Goal: Task Accomplishment & Management: Manage account settings

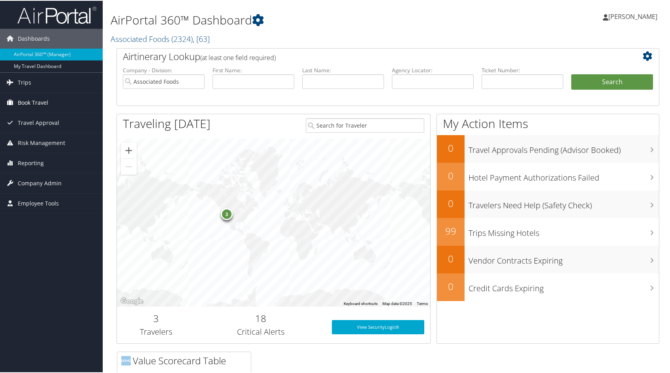
click at [20, 99] on span "Book Travel" at bounding box center [33, 102] width 30 height 20
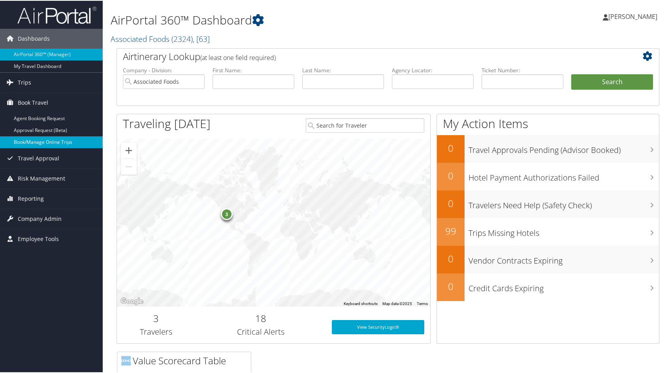
click at [19, 138] on link "Book/Manage Online Trips" at bounding box center [51, 142] width 103 height 12
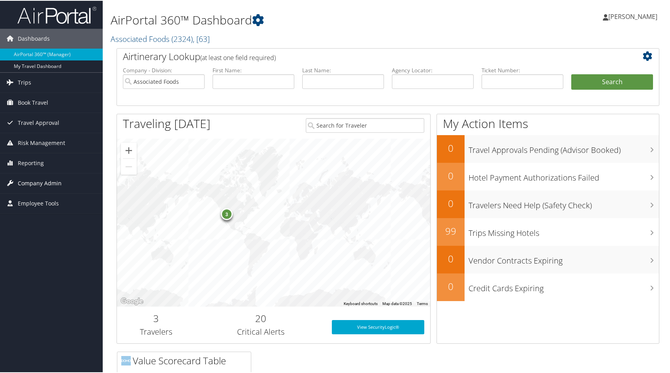
click at [23, 183] on span "Company Admin" at bounding box center [40, 183] width 44 height 20
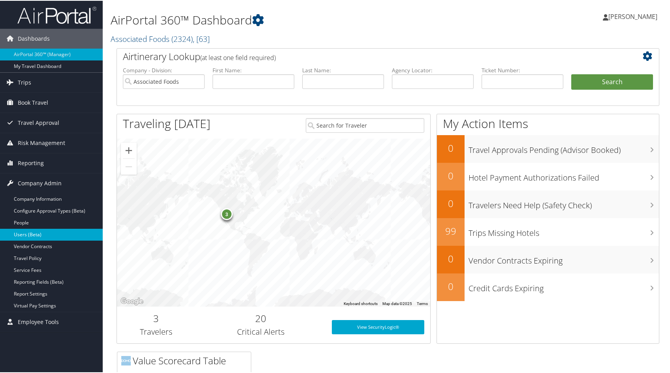
click at [21, 235] on link "Users (Beta)" at bounding box center [51, 234] width 103 height 12
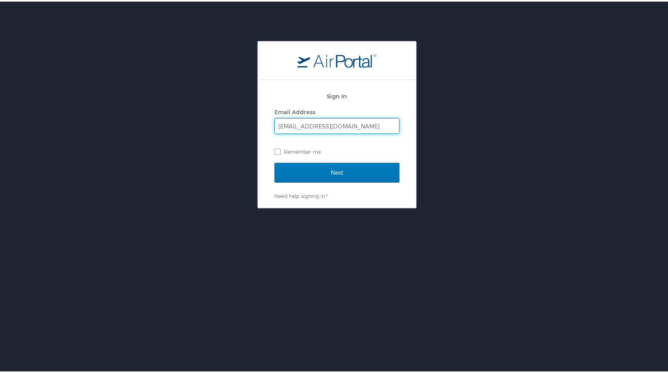
type input "ddward@afstores.com"
click at [274, 161] on input "Next" at bounding box center [336, 171] width 125 height 20
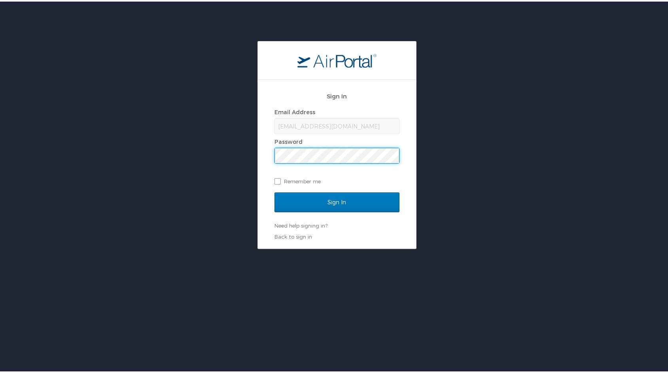
click at [274, 191] on input "Sign In" at bounding box center [336, 201] width 125 height 20
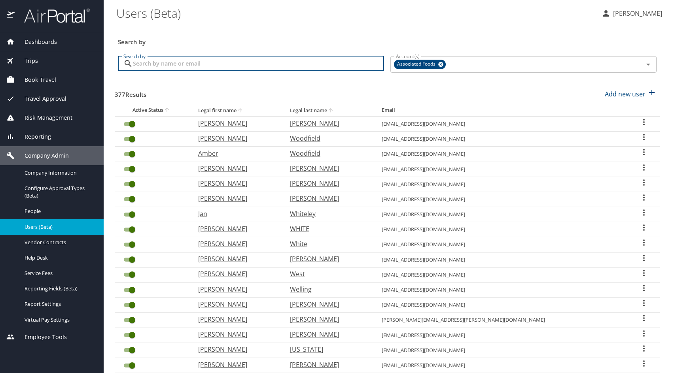
click at [154, 65] on input "Search by" at bounding box center [258, 63] width 251 height 15
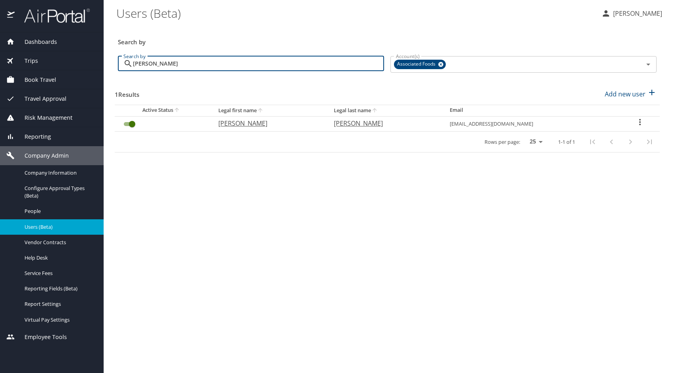
drag, startPoint x: 155, startPoint y: 66, endPoint x: 133, endPoint y: 67, distance: 22.2
click at [133, 67] on input "phillip" at bounding box center [258, 63] width 251 height 15
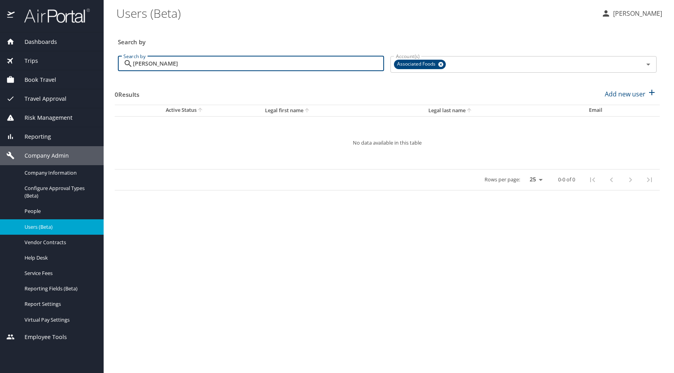
type input "pruneau"
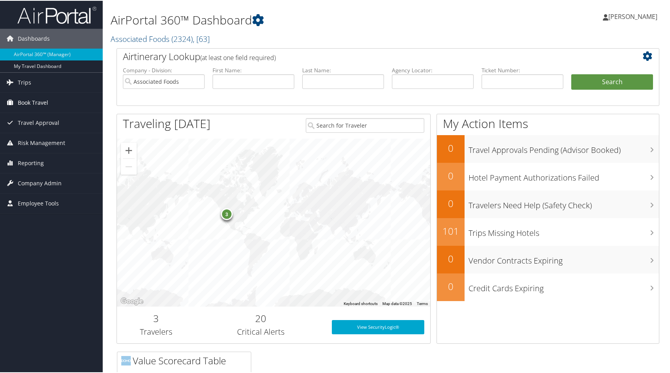
click at [29, 103] on span "Book Travel" at bounding box center [33, 102] width 30 height 20
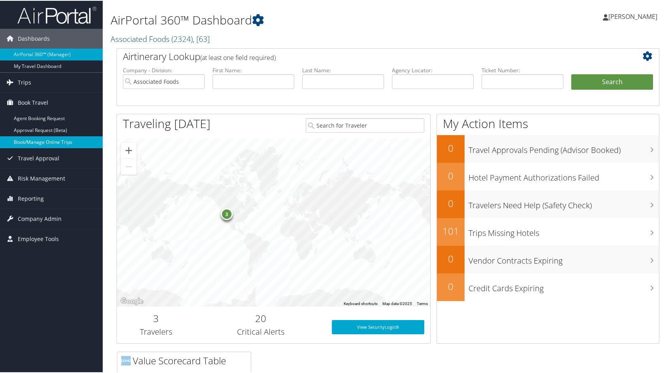
click at [33, 140] on link "Book/Manage Online Trips" at bounding box center [51, 142] width 103 height 12
